Goal: Task Accomplishment & Management: Use online tool/utility

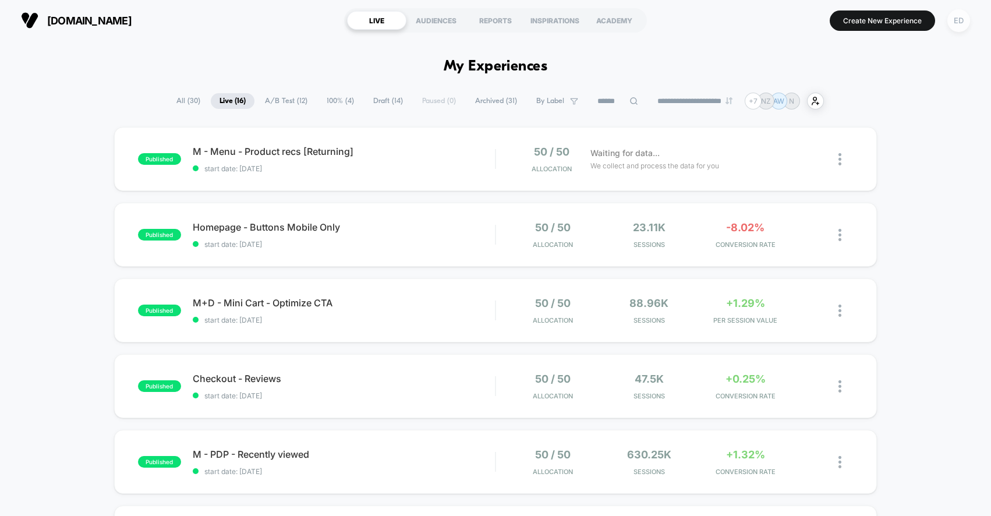
click at [959, 24] on div "ED" at bounding box center [958, 20] width 23 height 23
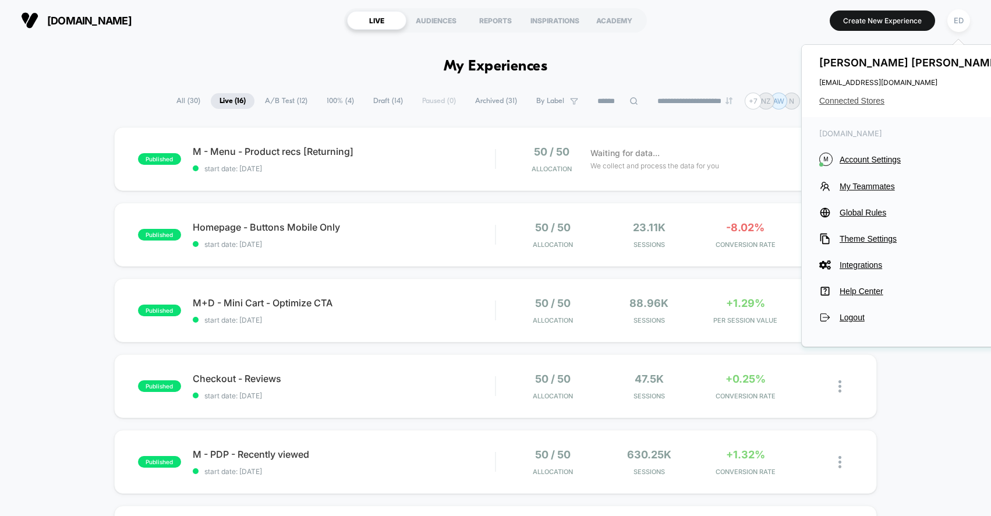
click at [879, 103] on span "Connected Stores" at bounding box center [911, 100] width 184 height 9
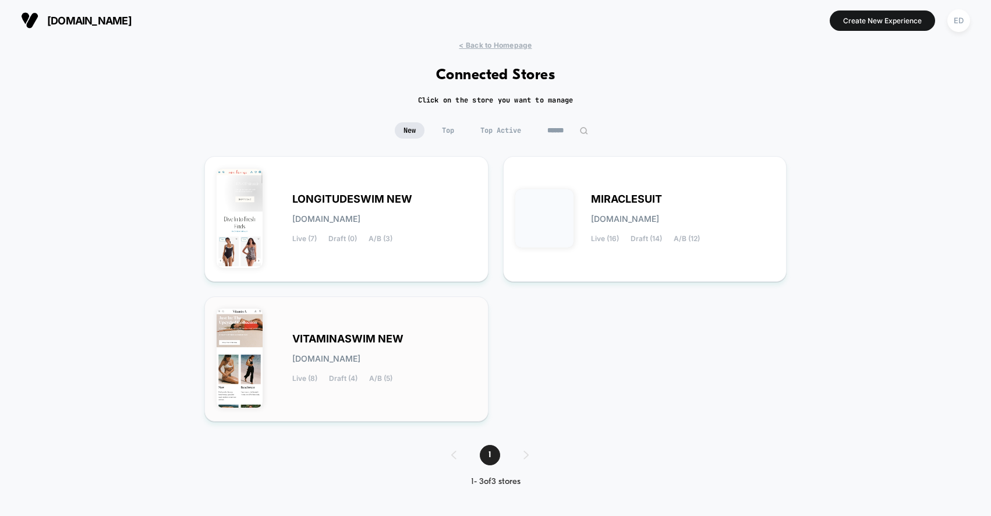
click at [381, 325] on div "VITAMINASWIM NEW [DOMAIN_NAME] Live (8) Draft (4) A/B (5)" at bounding box center [347, 358] width 260 height 101
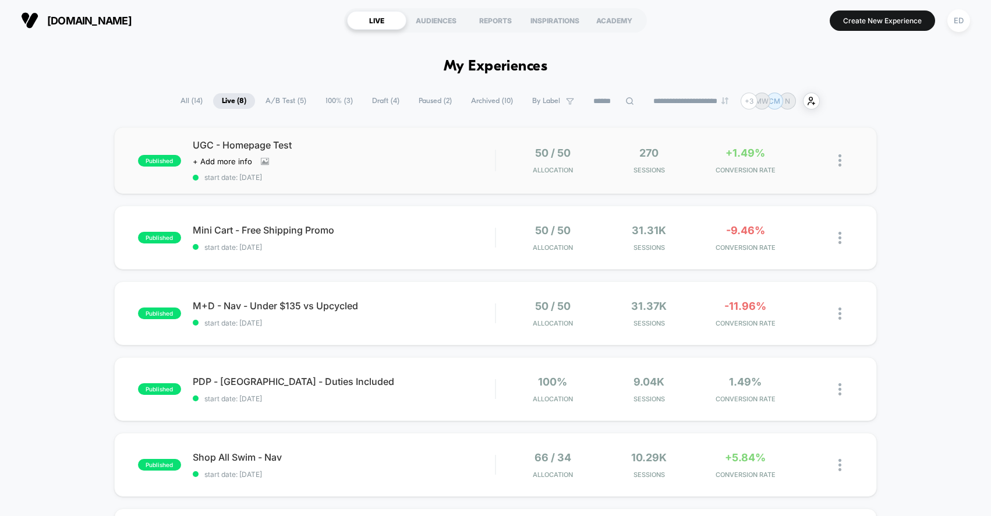
click at [840, 161] on img at bounding box center [839, 160] width 3 height 12
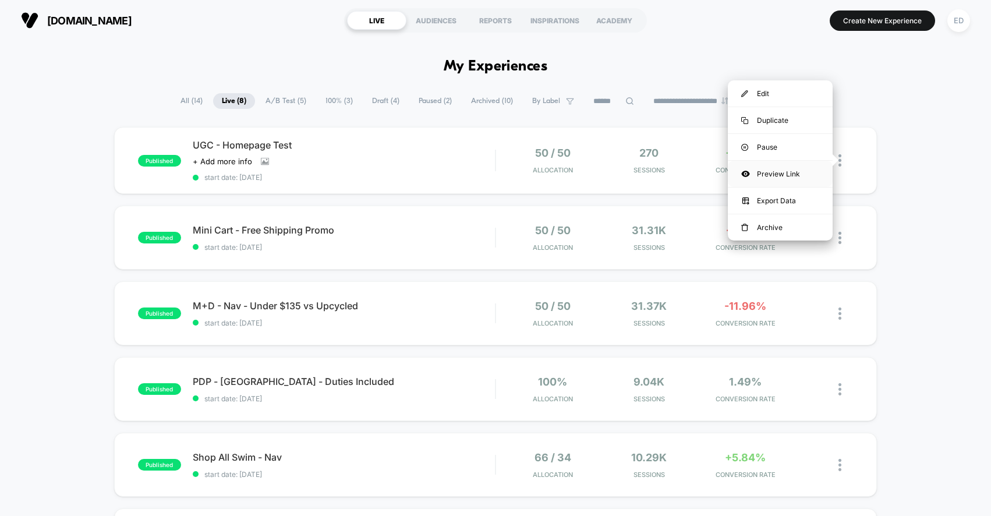
click at [768, 172] on div "Preview Link" at bounding box center [780, 174] width 105 height 26
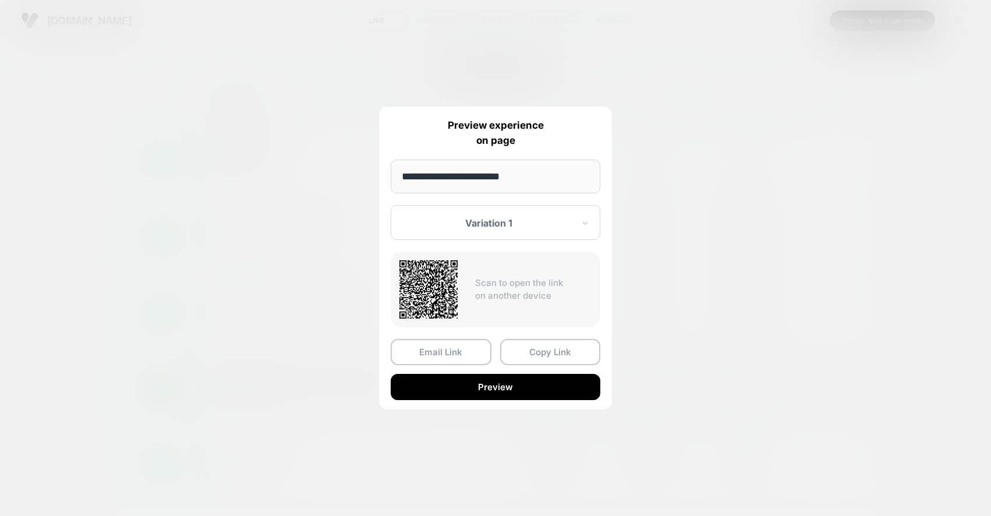
click at [460, 396] on button "Preview" at bounding box center [496, 387] width 210 height 26
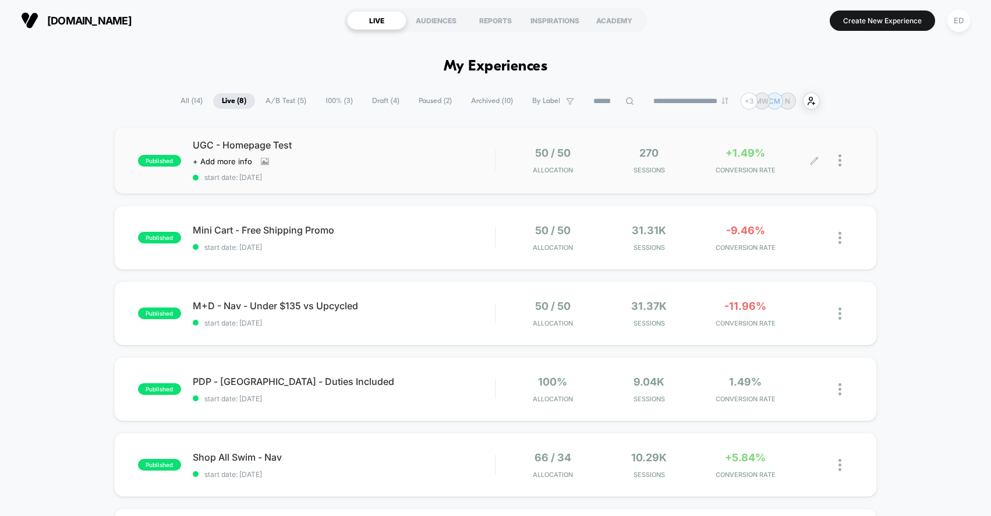
click at [840, 166] on div at bounding box center [845, 160] width 15 height 27
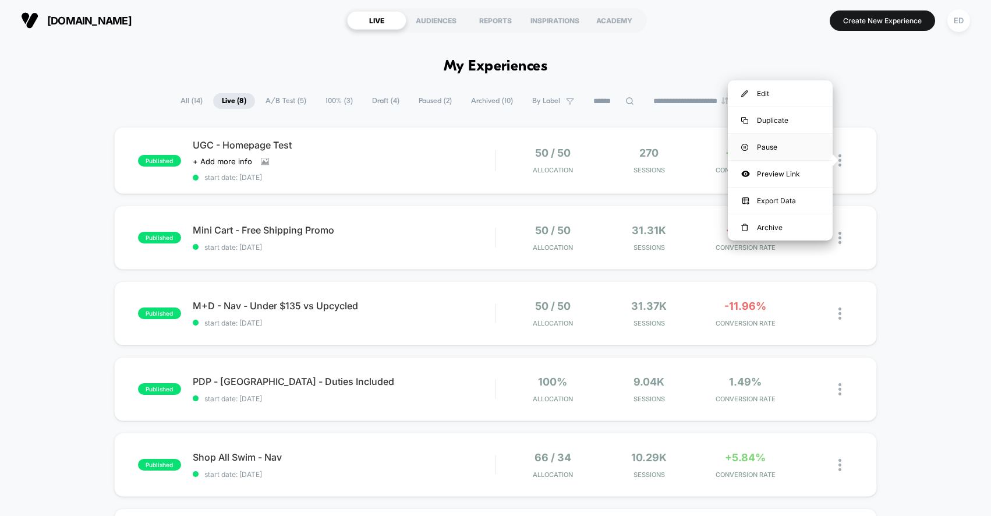
click at [771, 149] on div "Pause" at bounding box center [780, 147] width 105 height 26
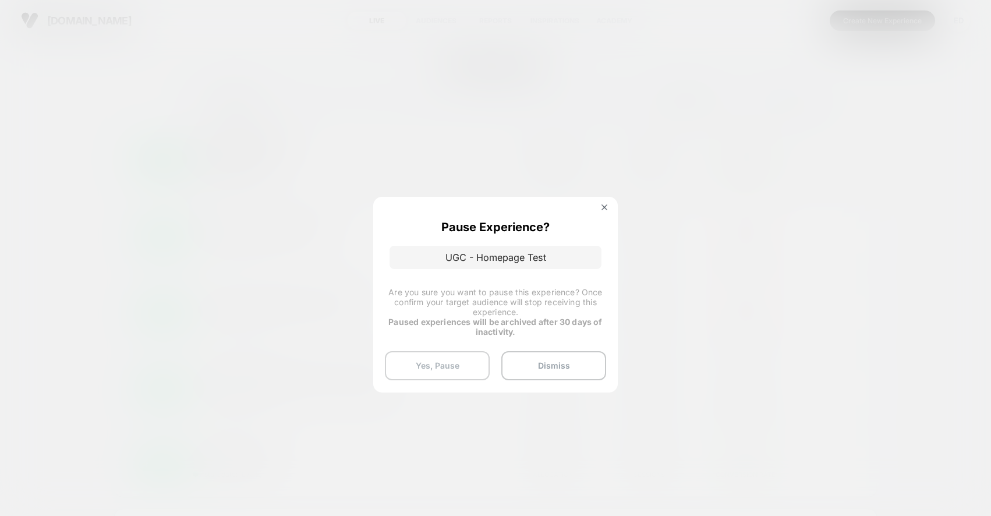
click at [448, 359] on button "Yes, Pause" at bounding box center [437, 365] width 105 height 29
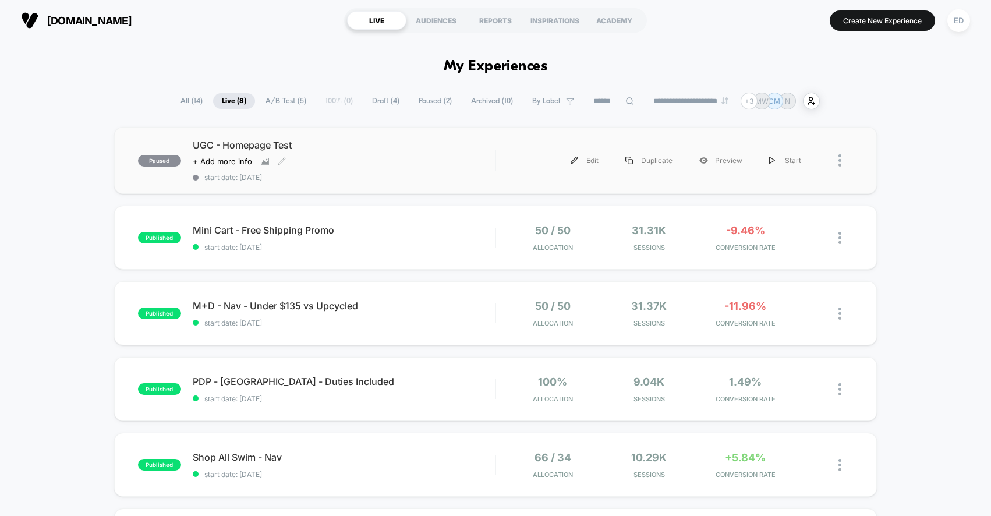
click at [463, 165] on div "UGC - Homepage Test Click to view images Click to edit experience details + Add…" at bounding box center [344, 160] width 303 height 42
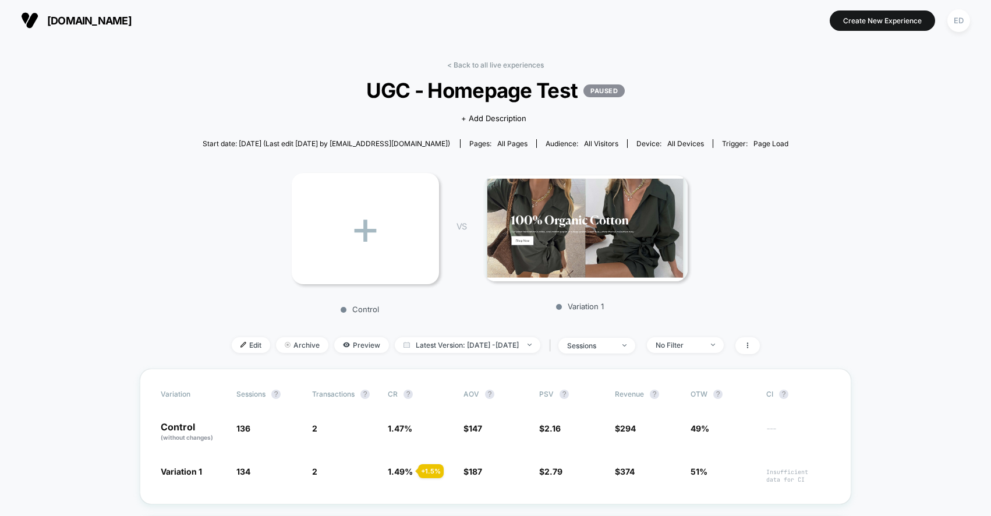
click at [548, 246] on img at bounding box center [586, 228] width 204 height 106
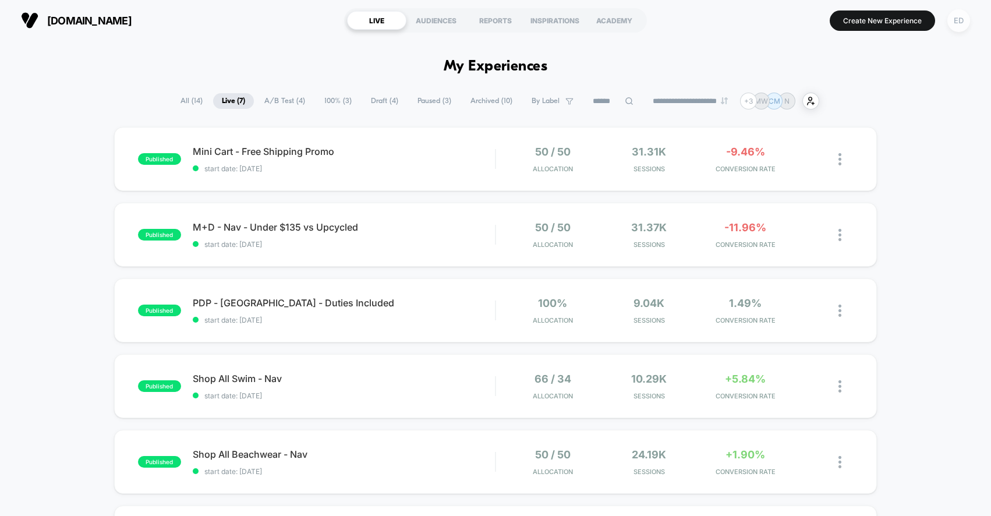
click at [966, 20] on div "ED" at bounding box center [958, 20] width 23 height 23
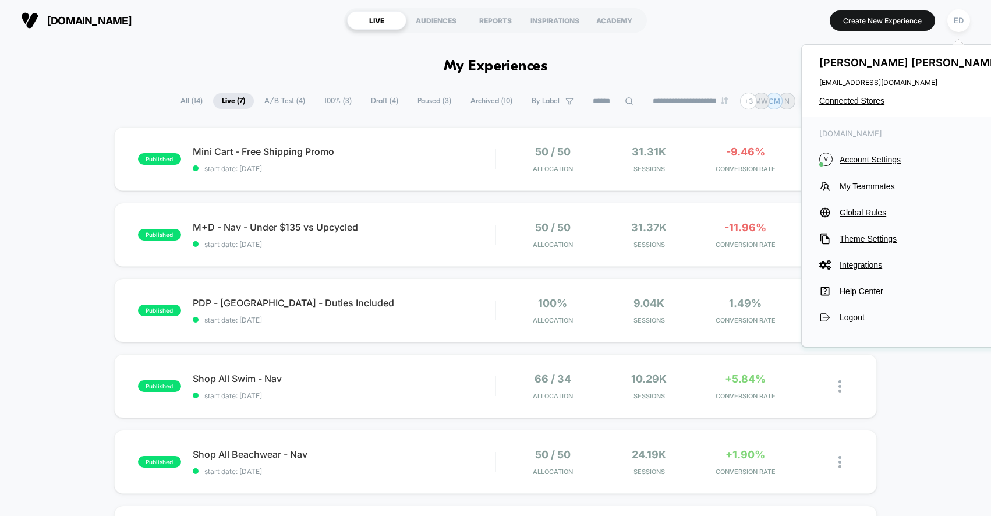
click at [422, 101] on span "Paused ( 3 )" at bounding box center [434, 101] width 51 height 16
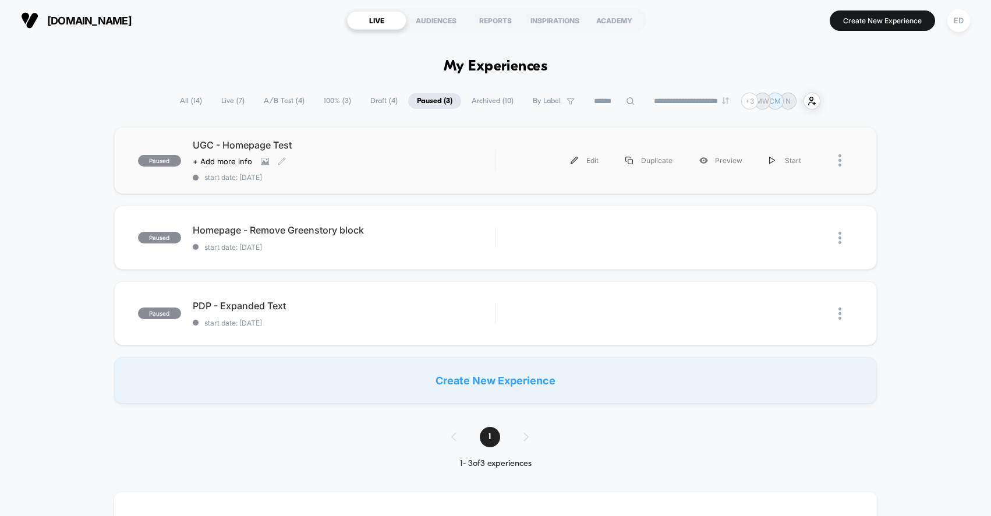
click at [403, 151] on div "UGC - Homepage Test Click to view images Click to edit experience details + Add…" at bounding box center [344, 160] width 303 height 42
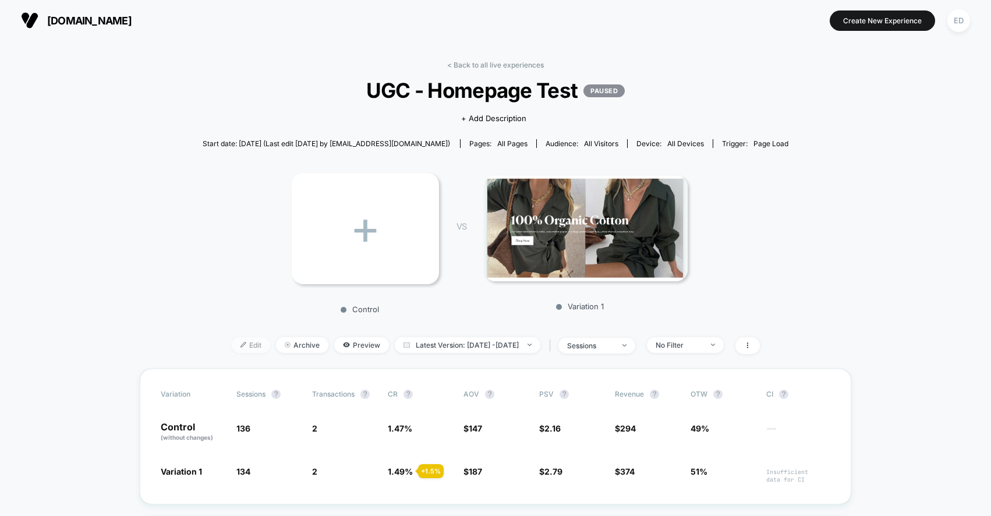
click at [236, 339] on span "Edit" at bounding box center [251, 345] width 38 height 16
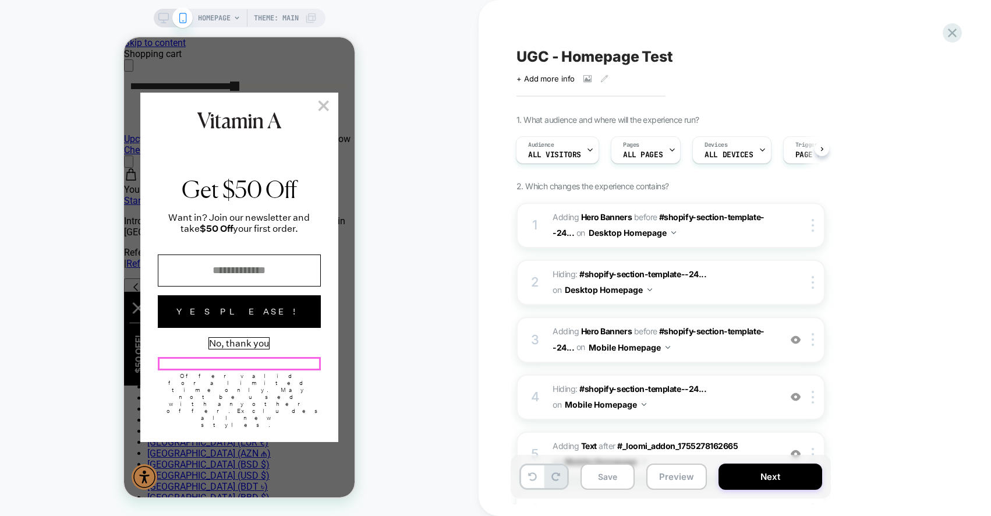
click at [256, 349] on button "No, thank you" at bounding box center [239, 343] width 60 height 11
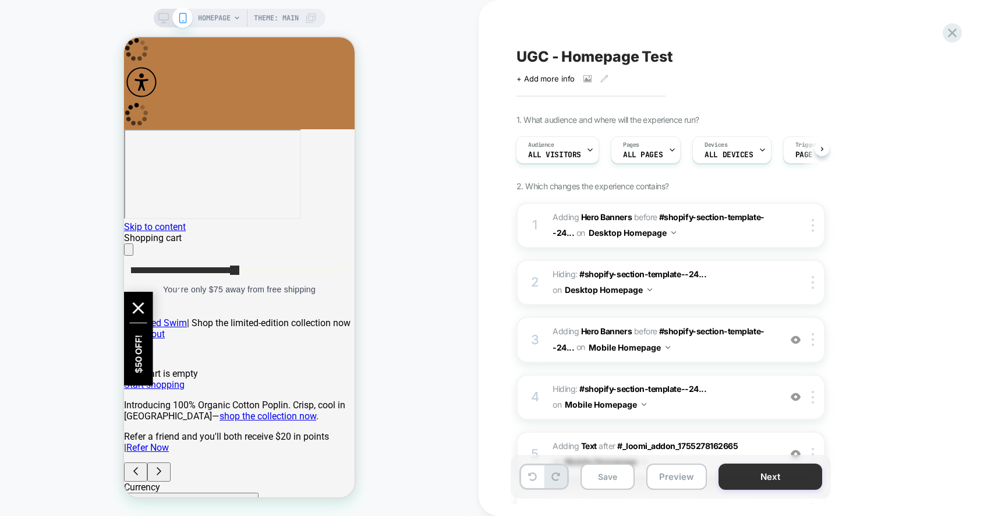
click at [781, 480] on button "Next" at bounding box center [770, 476] width 104 height 26
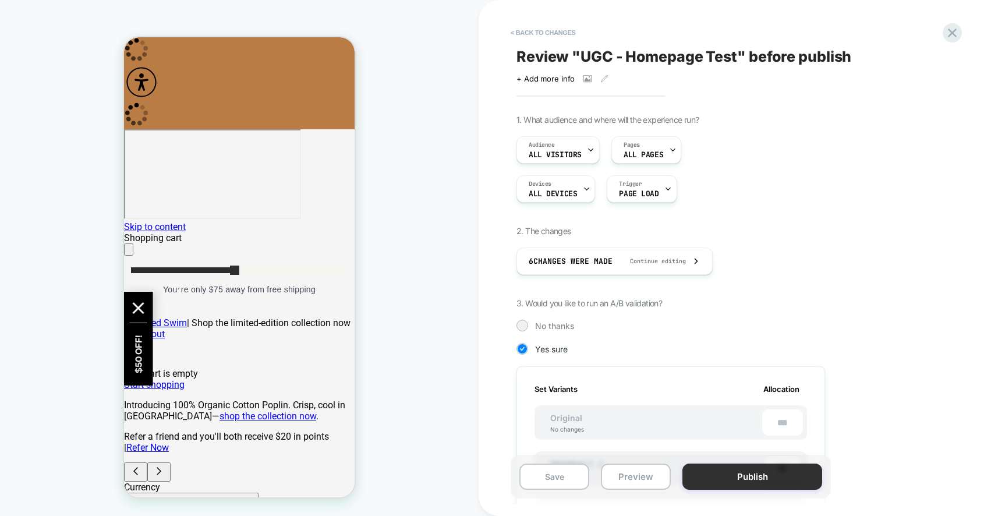
scroll to position [0, 1]
click at [758, 473] on button "Publish" at bounding box center [752, 476] width 140 height 26
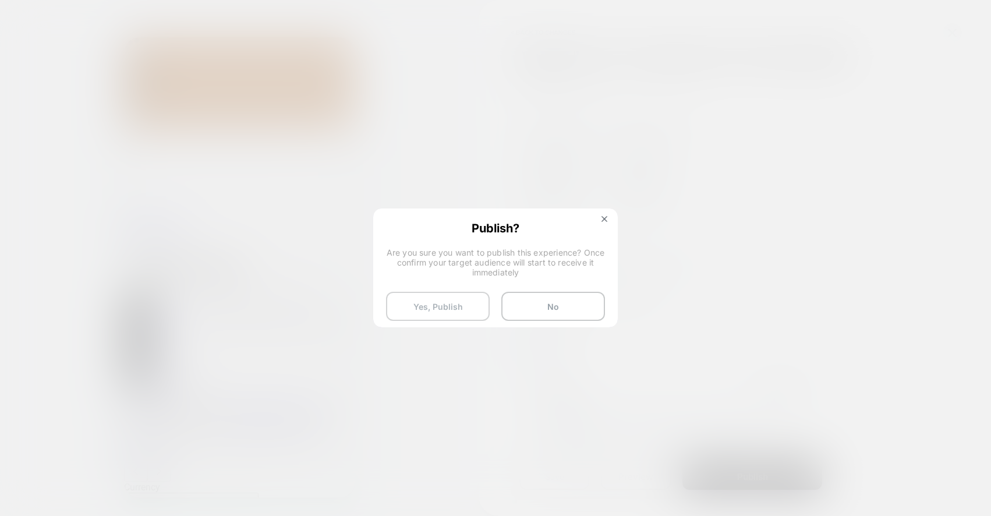
click at [454, 306] on button "Yes, Publish" at bounding box center [438, 306] width 104 height 29
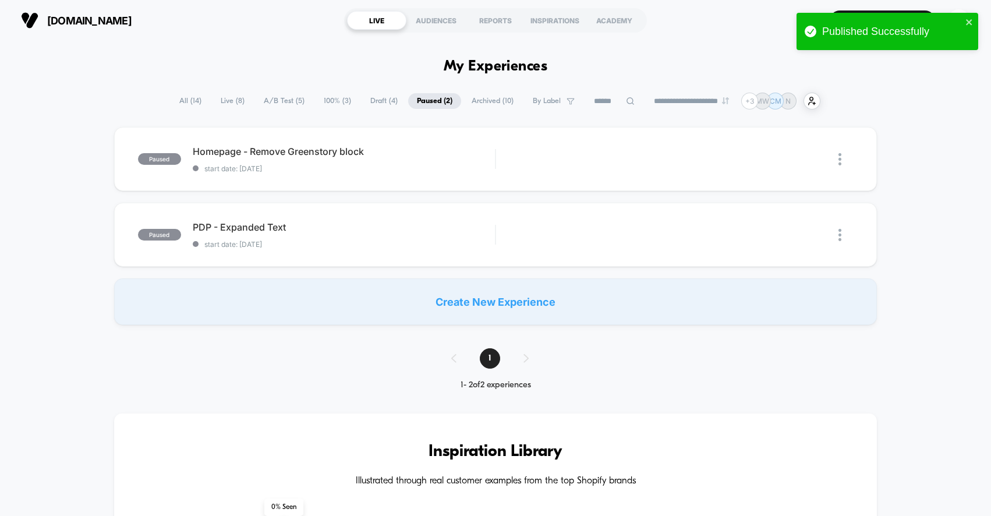
click at [236, 99] on span "Live ( 8 )" at bounding box center [232, 101] width 41 height 16
